Goal: Task Accomplishment & Management: Manage account settings

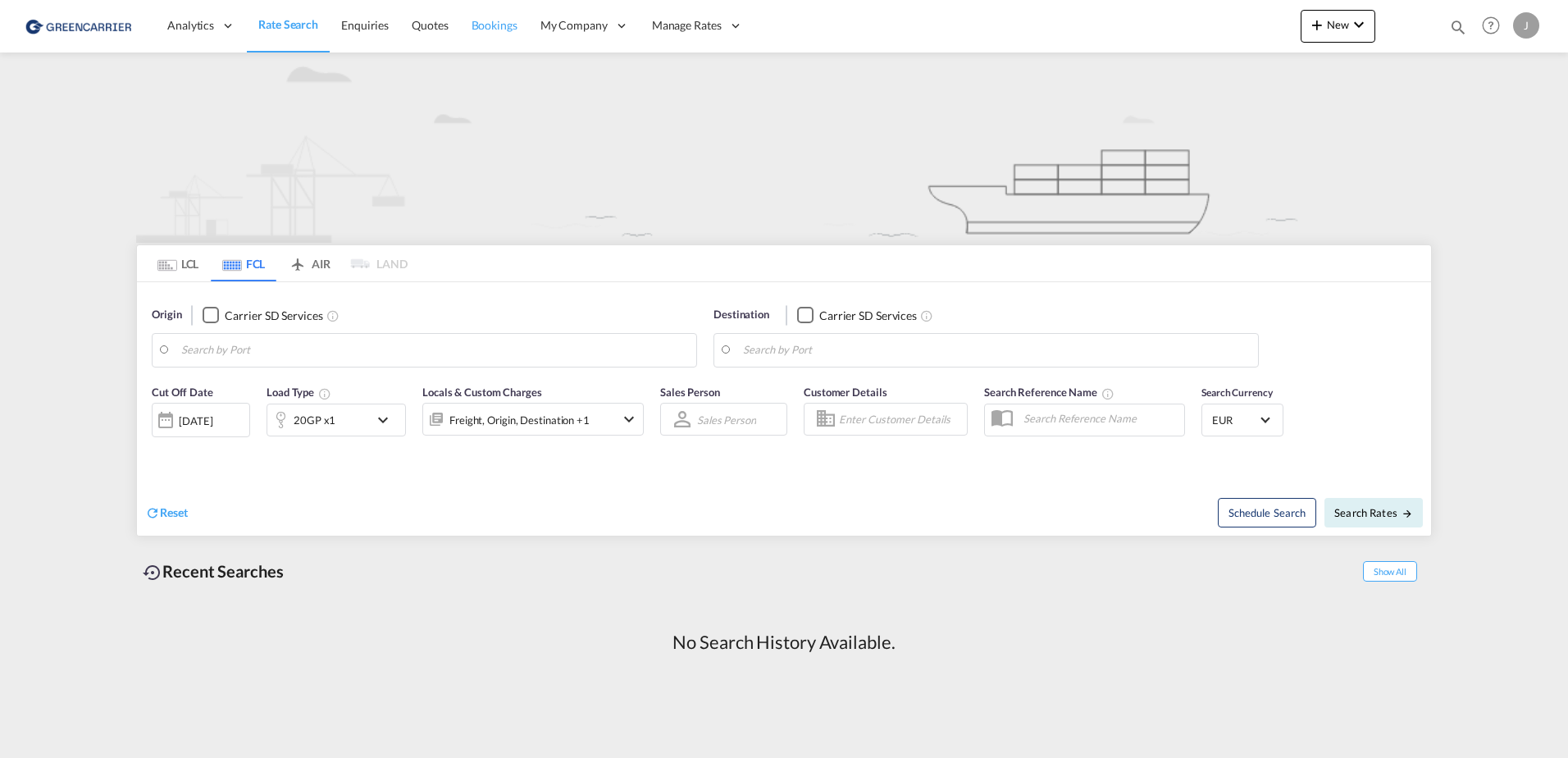
click at [495, 29] on span "Bookings" at bounding box center [494, 25] width 46 height 14
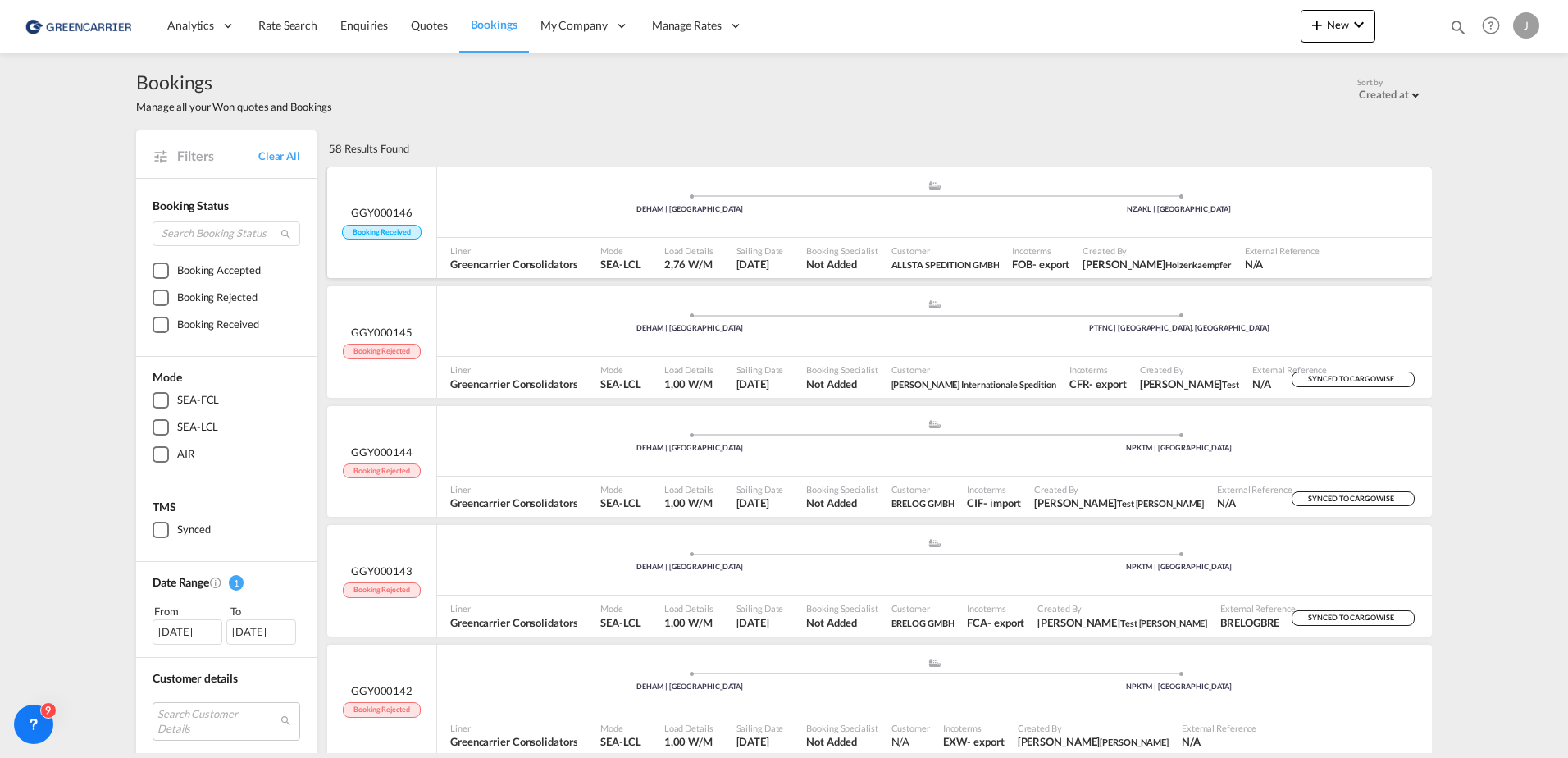
click at [379, 231] on span "Booking Received" at bounding box center [381, 232] width 79 height 16
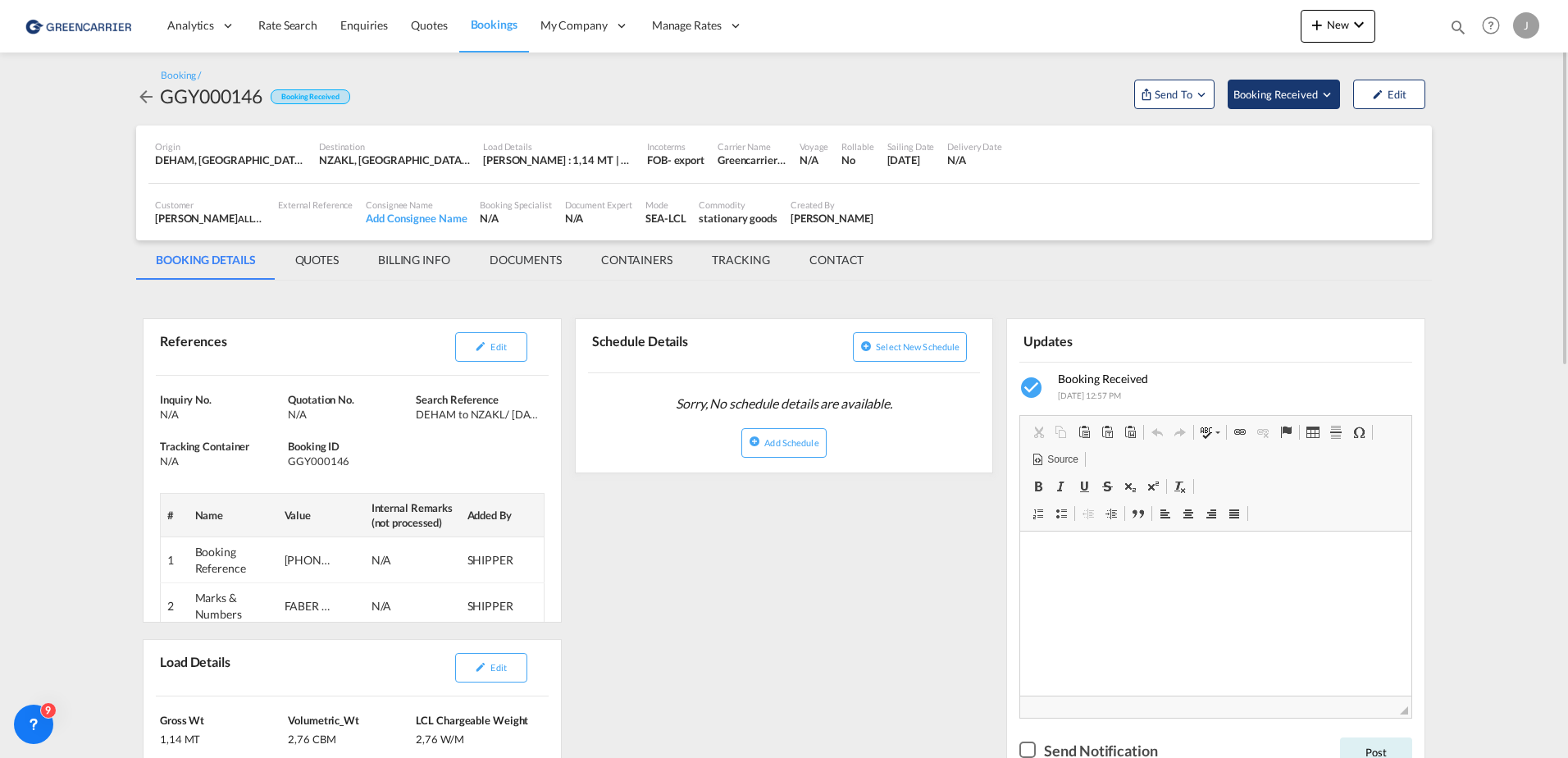
click at [1250, 95] on span "Booking Received" at bounding box center [1276, 94] width 86 height 16
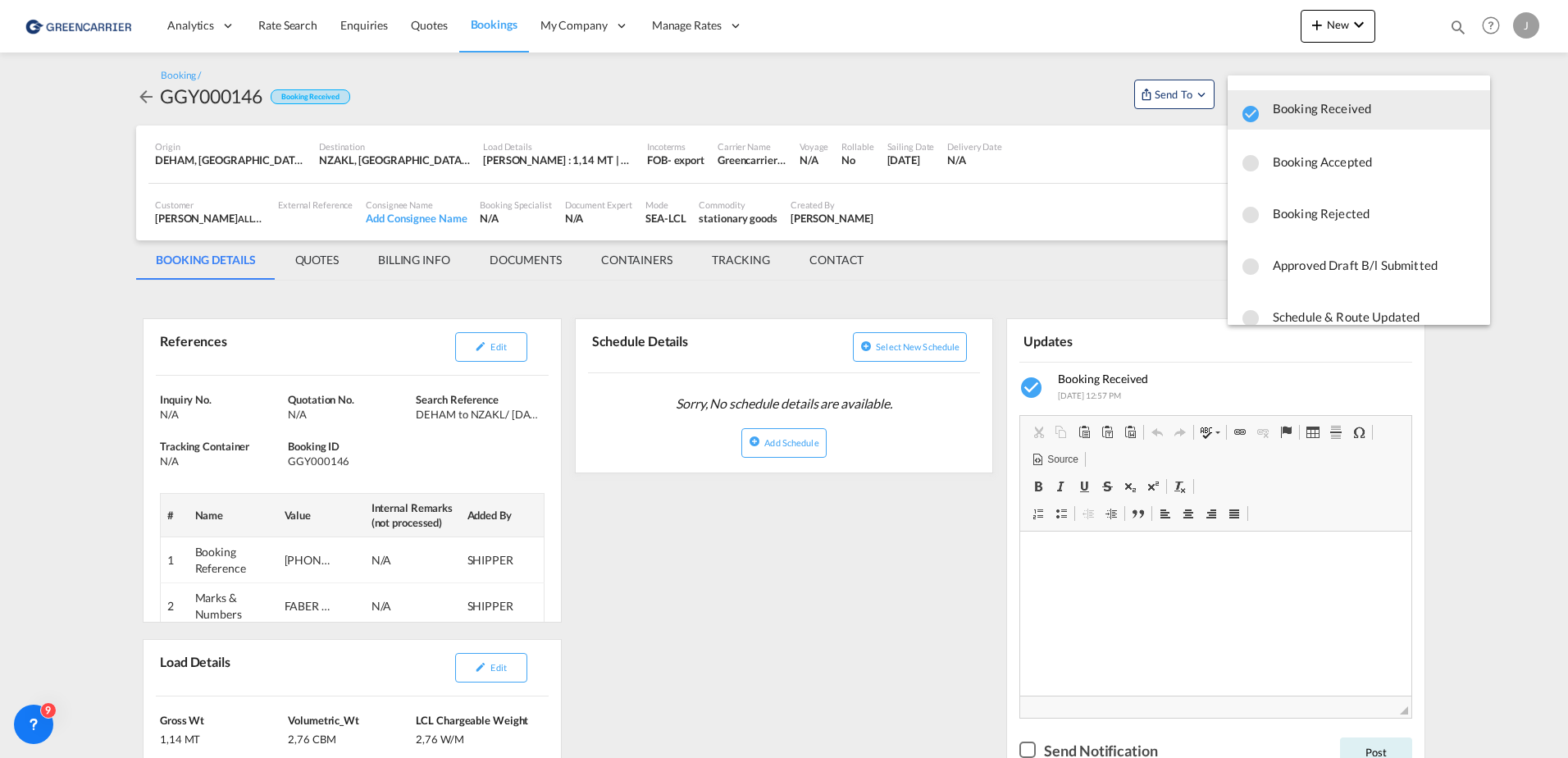
click at [1273, 155] on span "Booking Accepted" at bounding box center [1376, 161] width 205 height 29
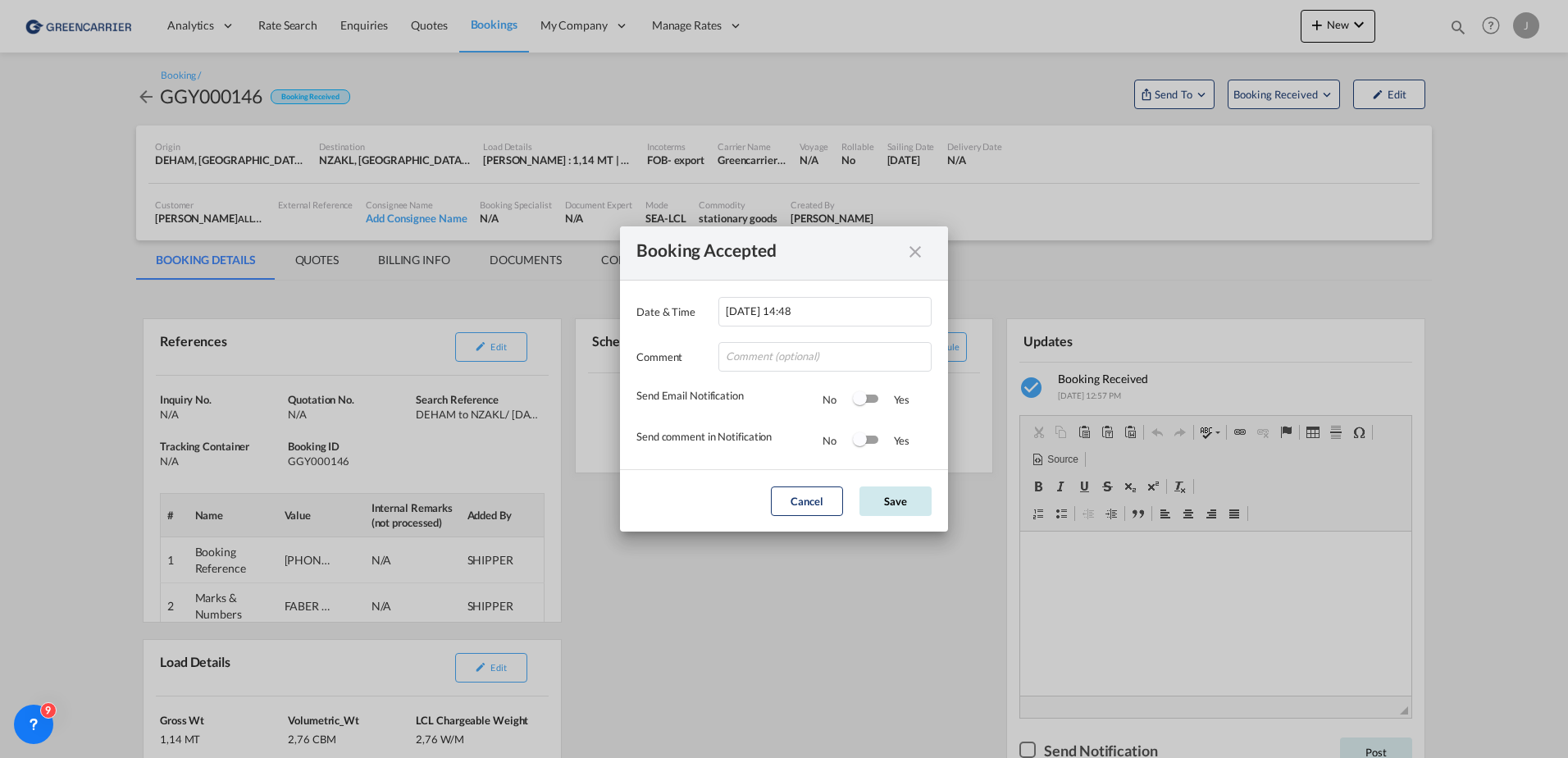
click at [898, 506] on button "Save" at bounding box center [895, 501] width 72 height 29
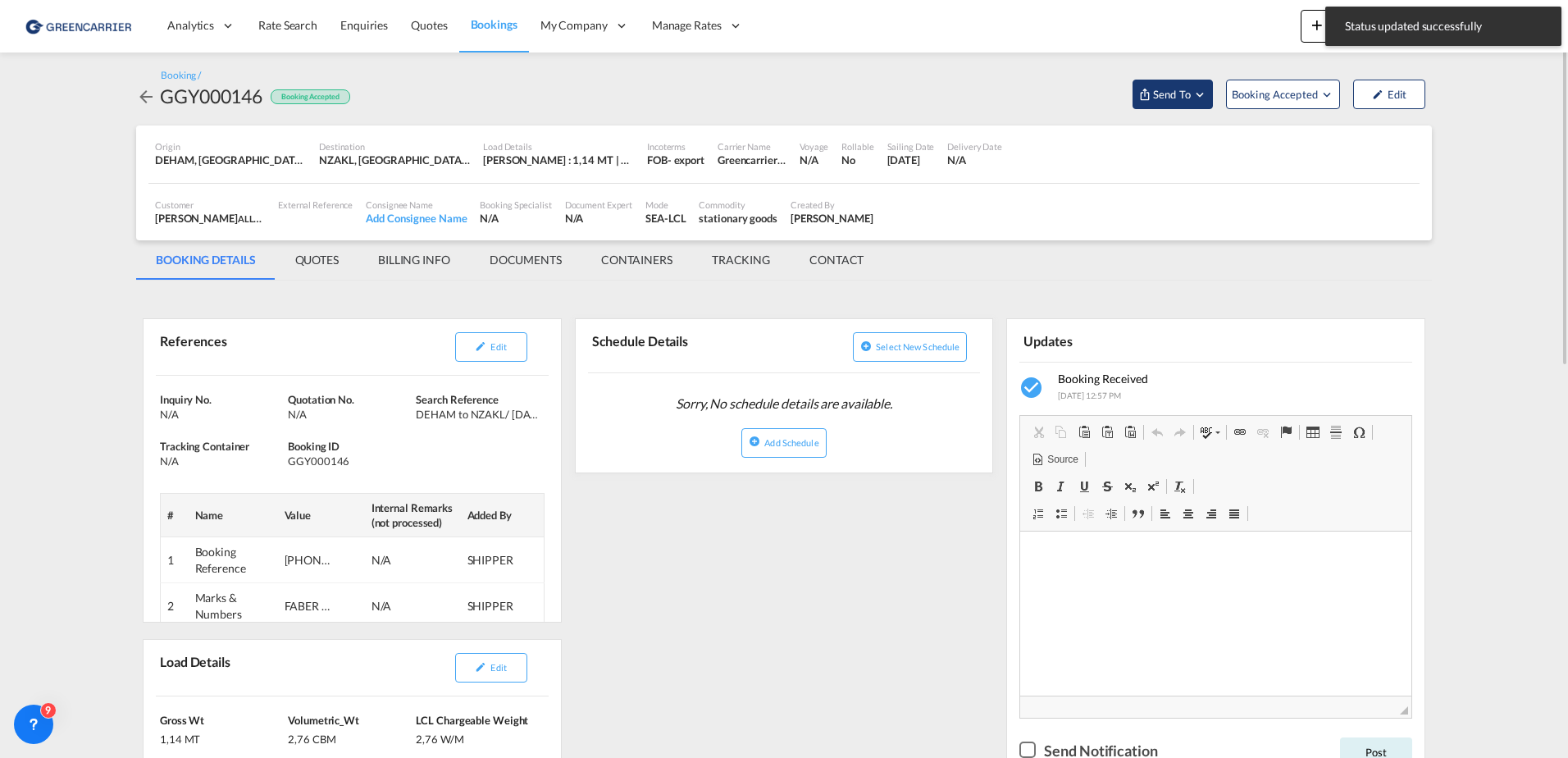
click at [1170, 84] on button "Send To" at bounding box center [1173, 95] width 81 height 29
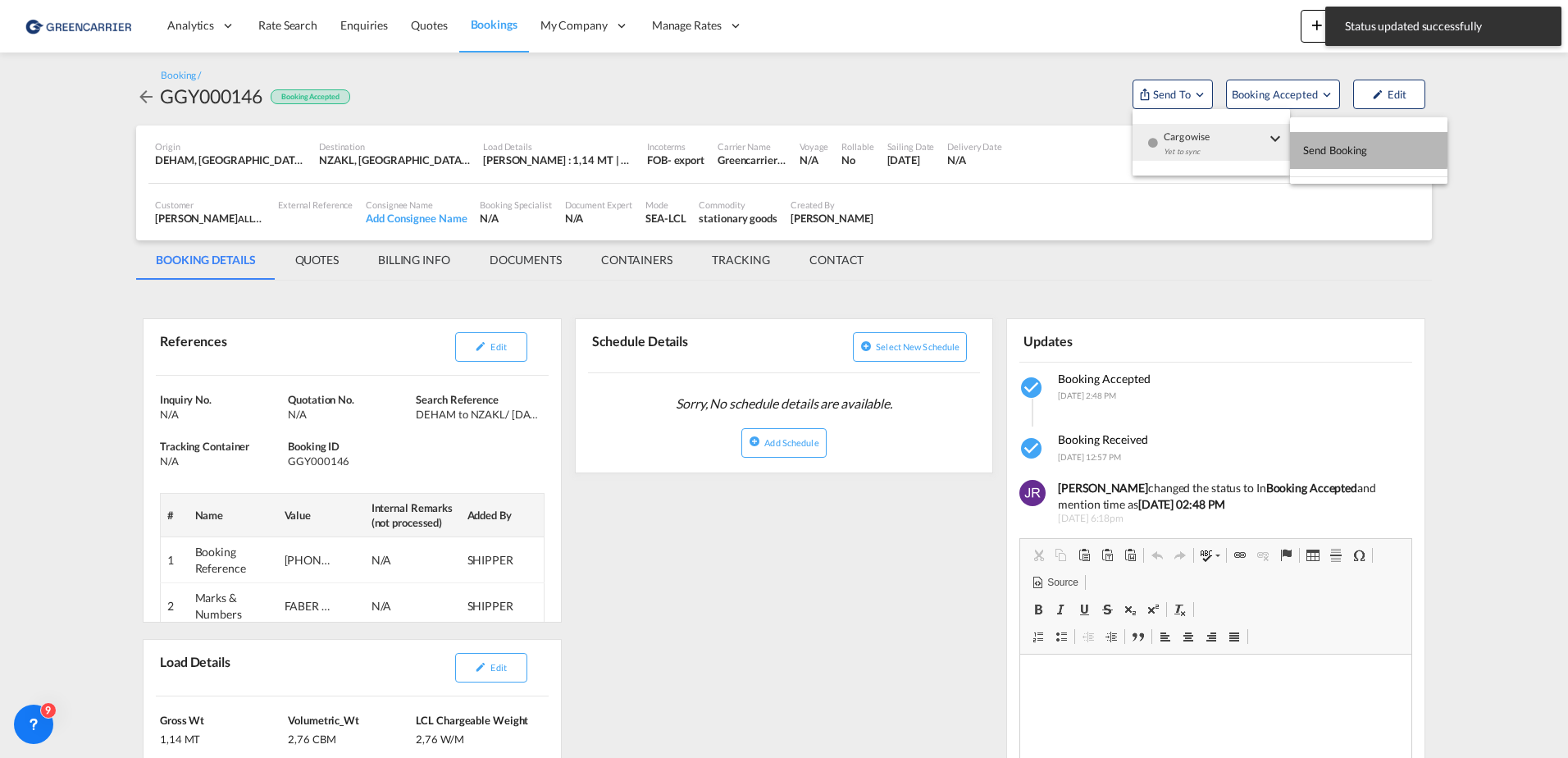
click at [1337, 148] on span "Send Booking" at bounding box center [1336, 150] width 65 height 26
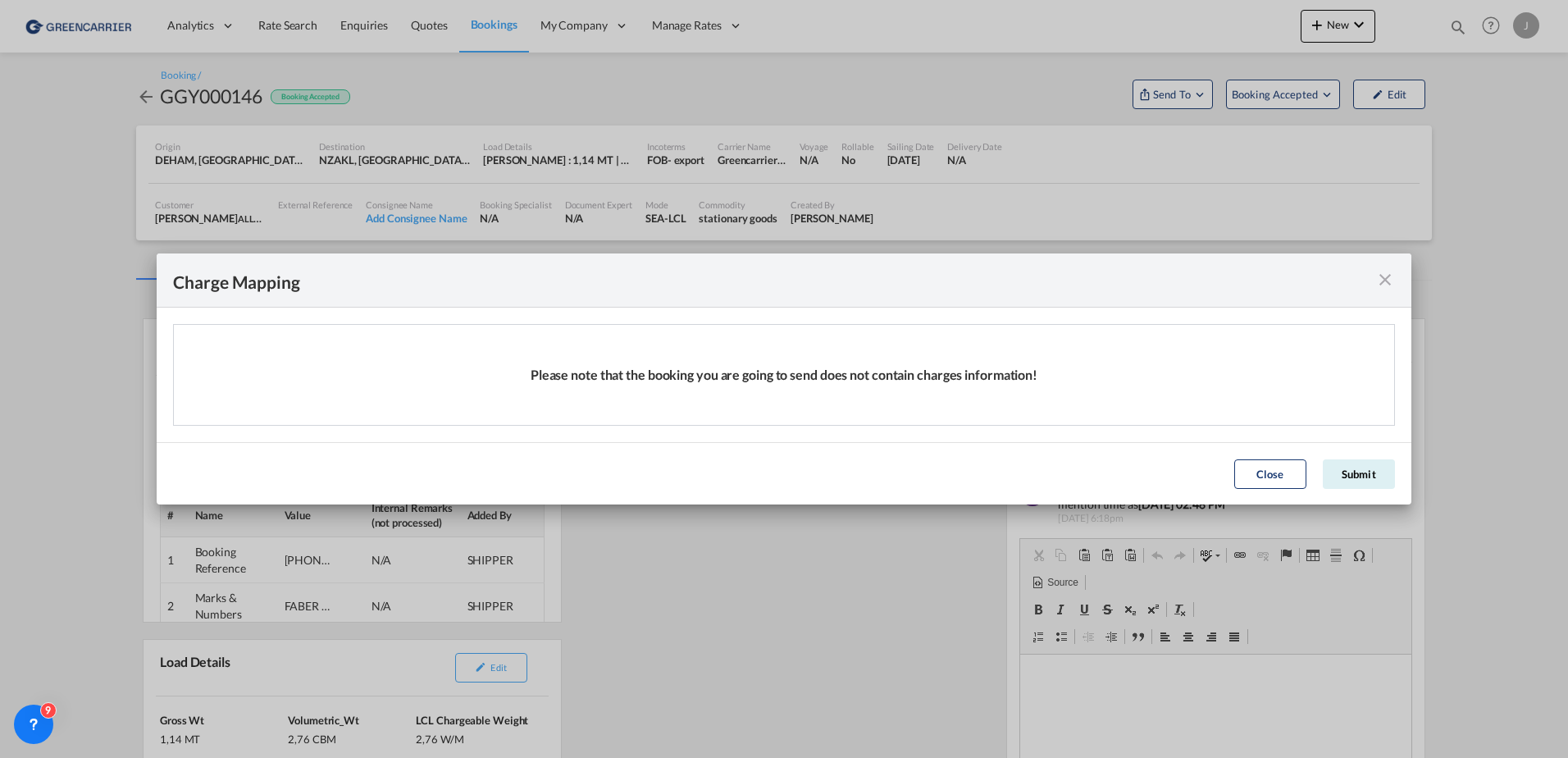
click at [809, 415] on div "Please note that the booking you are going to send does not contain charges inf…" at bounding box center [784, 375] width 1220 height 100
